Goal: Task Accomplishment & Management: Use online tool/utility

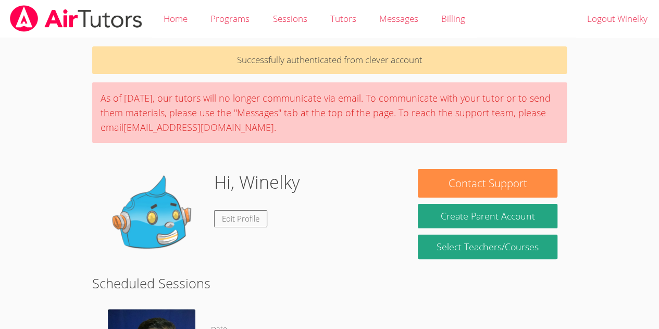
click at [245, 196] on div "Hi, Winelky Edit Profile" at bounding box center [257, 221] width 86 height 104
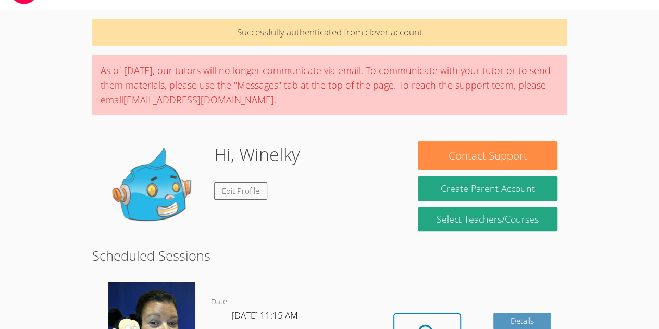
click at [433, 218] on link "Select Teachers/Courses" at bounding box center [487, 219] width 139 height 24
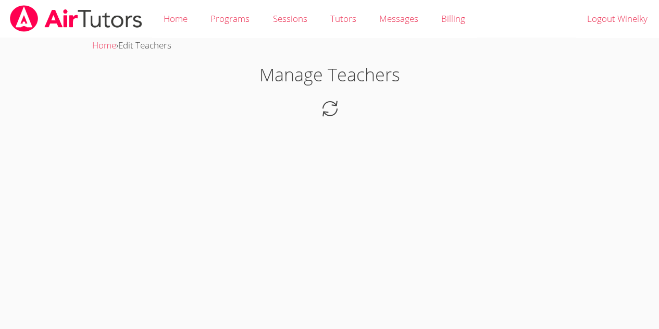
click at [433, 218] on body "Home Programs Sessions Tutors Messages Billing Logout Winelky Home › Edit Teach…" at bounding box center [329, 164] width 659 height 329
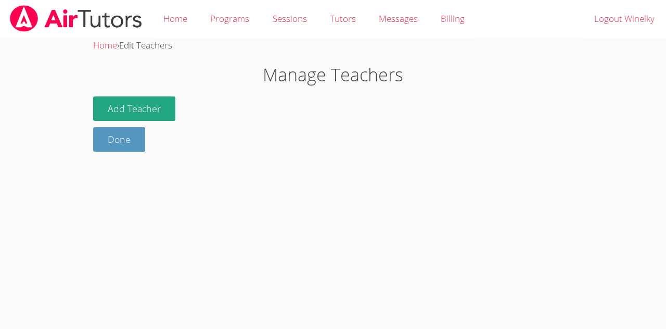
click at [94, 12] on img at bounding box center [76, 18] width 134 height 27
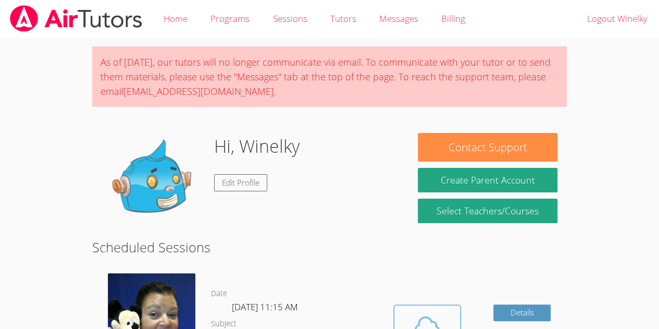
click at [437, 304] on button "Cloud Room" at bounding box center [427, 333] width 68 height 58
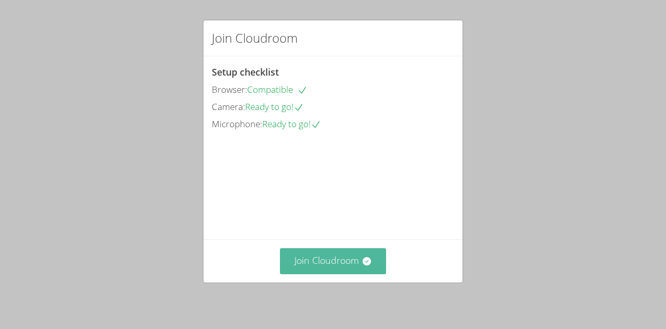
click at [359, 272] on button "Join Cloudroom" at bounding box center [333, 261] width 107 height 26
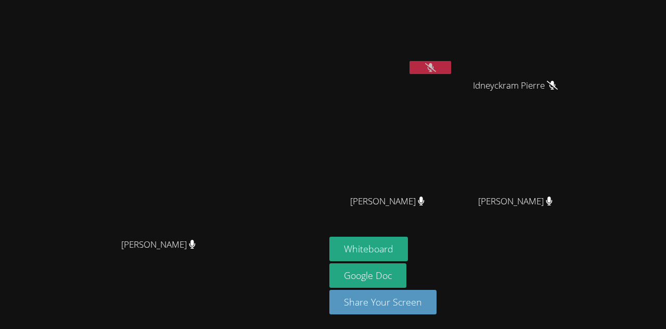
click at [451, 62] on button at bounding box center [431, 67] width 42 height 13
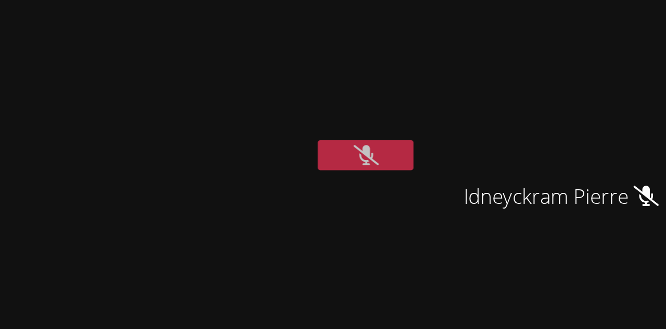
click at [451, 64] on button at bounding box center [431, 67] width 42 height 13
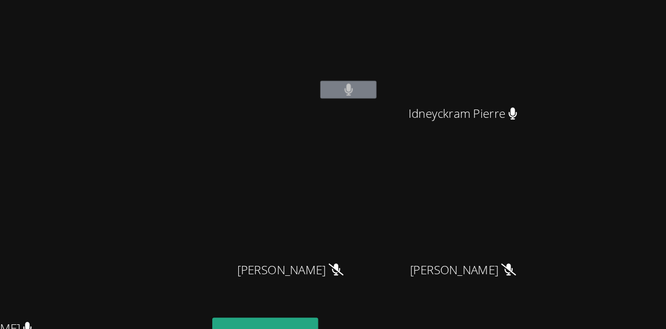
click at [453, 135] on video at bounding box center [392, 155] width 124 height 70
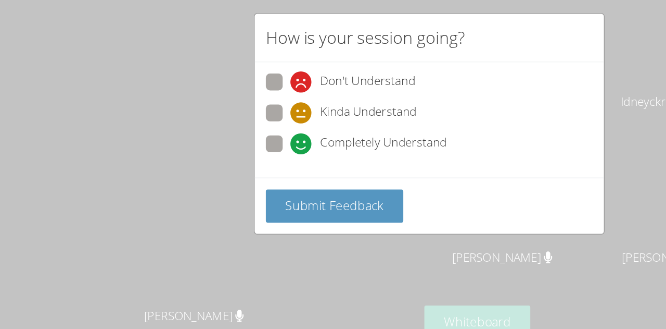
click at [230, 79] on span at bounding box center [230, 79] width 0 height 0
click at [230, 69] on input "Don't Understand" at bounding box center [234, 69] width 9 height 9
radio input "true"
click at [230, 124] on span at bounding box center [230, 124] width 0 height 0
click at [230, 115] on input "Completely Understand" at bounding box center [234, 114] width 9 height 9
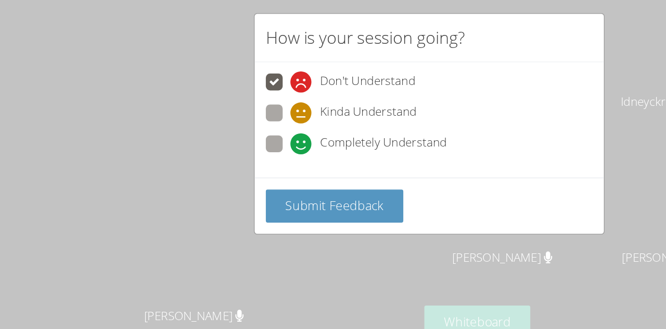
radio input "true"
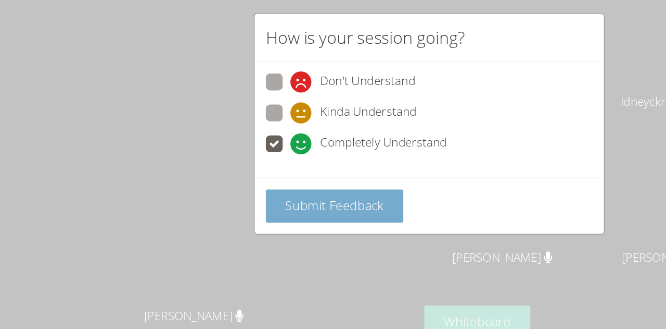
click at [234, 156] on span "Submit Feedback" at bounding box center [262, 162] width 73 height 12
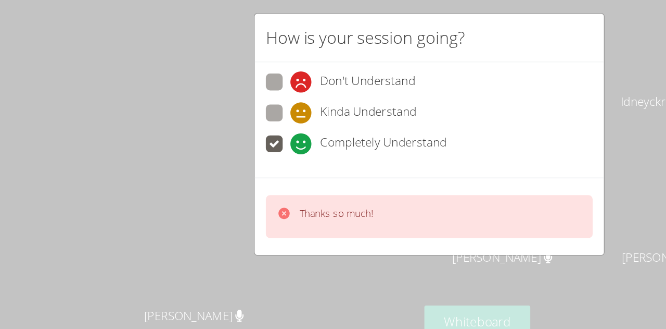
click at [229, 170] on icon at bounding box center [225, 168] width 10 height 10
click at [226, 166] on icon at bounding box center [225, 168] width 10 height 10
click at [226, 166] on icon at bounding box center [225, 168] width 8 height 8
click at [226, 166] on video at bounding box center [163, 143] width 156 height 179
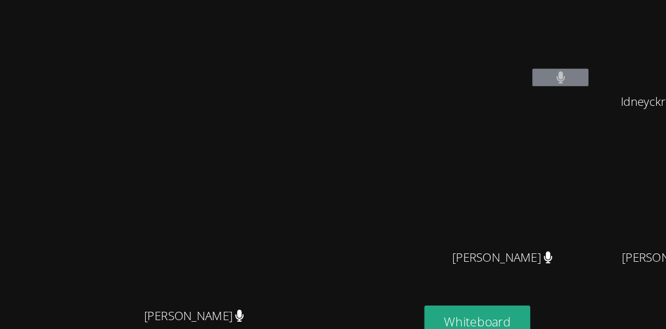
drag, startPoint x: 226, startPoint y: 166, endPoint x: 220, endPoint y: 136, distance: 30.4
click at [220, 136] on video at bounding box center [163, 143] width 156 height 179
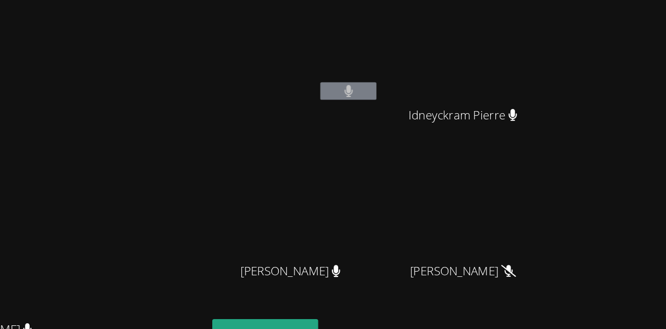
click at [582, 167] on video at bounding box center [520, 155] width 124 height 70
